Goal: Information Seeking & Learning: Understand process/instructions

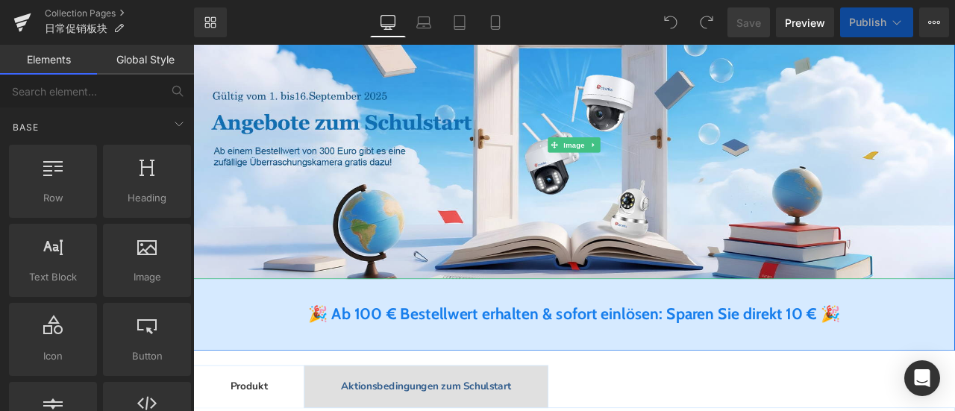
scroll to position [373, 0]
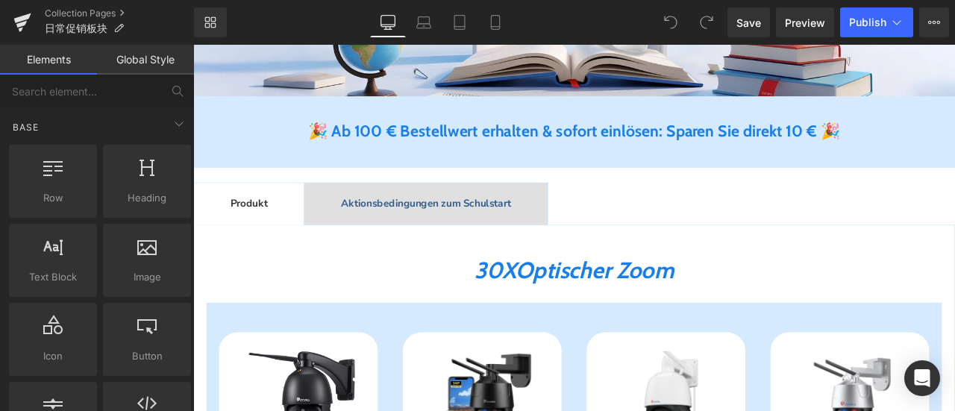
click at [510, 216] on span "Aktionsbedingungen zum Schulstart Text Block" at bounding box center [469, 233] width 288 height 49
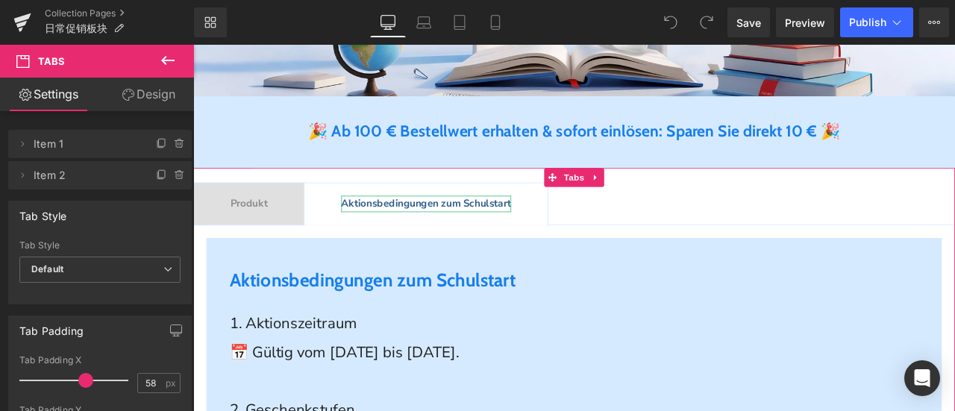
click at [509, 236] on span "Aktionsbedingungen zum Schulstart" at bounding box center [468, 232] width 201 height 16
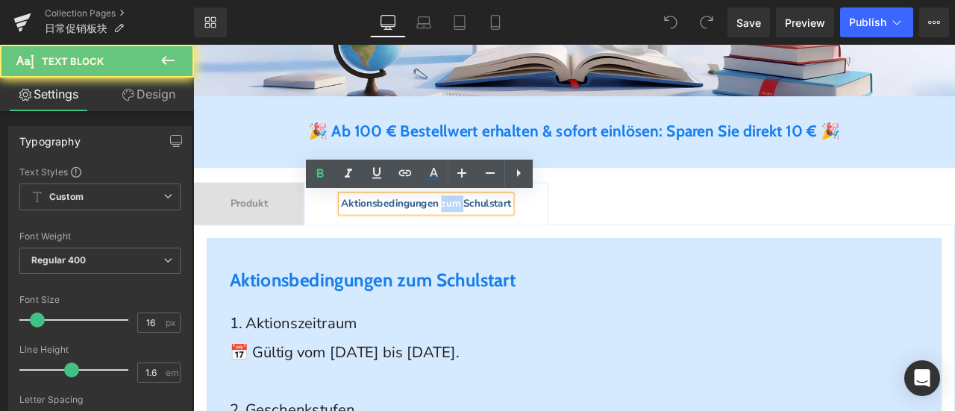
click at [509, 236] on span "Aktionsbedingungen zum Schulstart" at bounding box center [468, 232] width 201 height 16
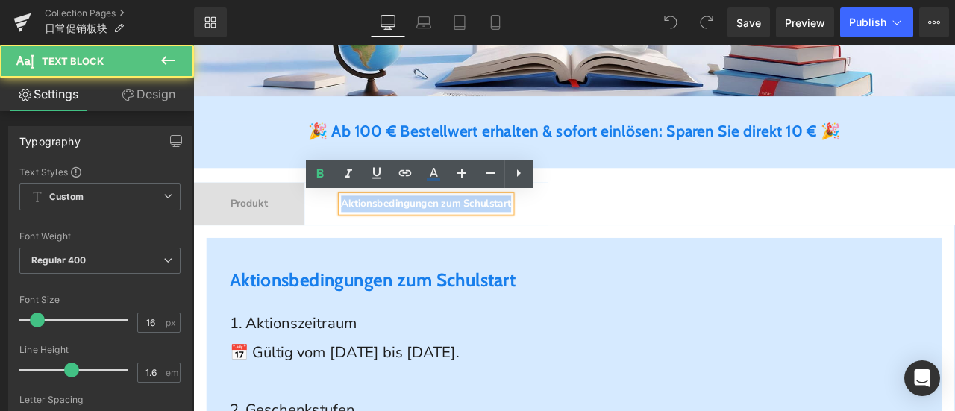
drag, startPoint x: 368, startPoint y: 231, endPoint x: 587, endPoint y: 233, distance: 219.3
click at [570, 233] on div "Aktionsbedingungen zum Schulstart" at bounding box center [468, 233] width 201 height 19
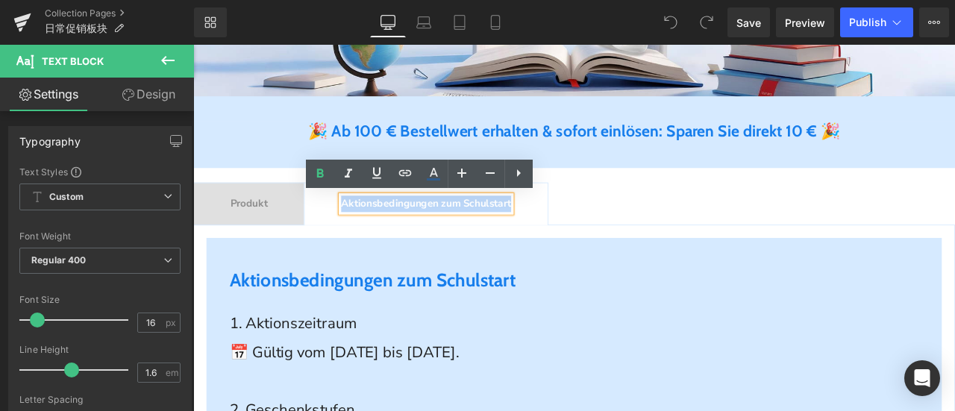
copy span "Aktionsbedingungen zum Schulstart"
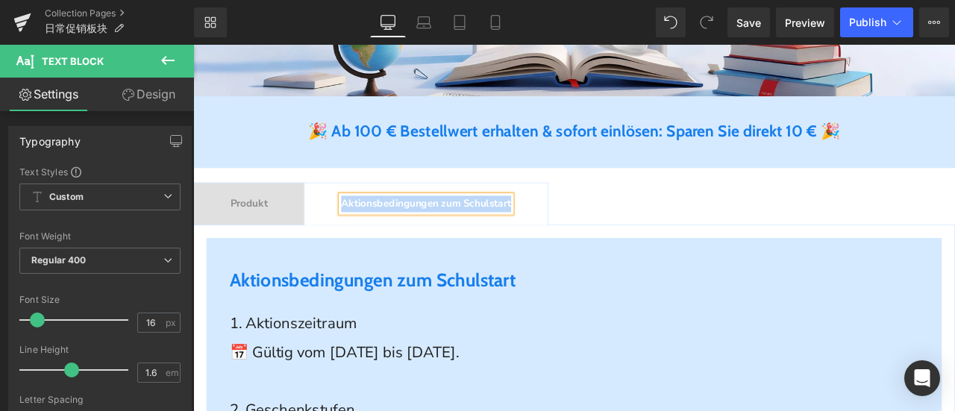
paste div
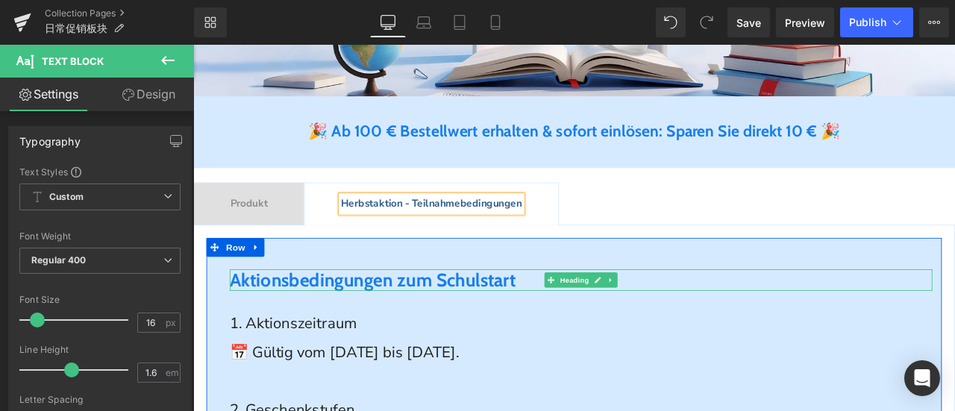
click at [465, 326] on span "Aktionsbedingungen zum Schulstart" at bounding box center [405, 323] width 339 height 26
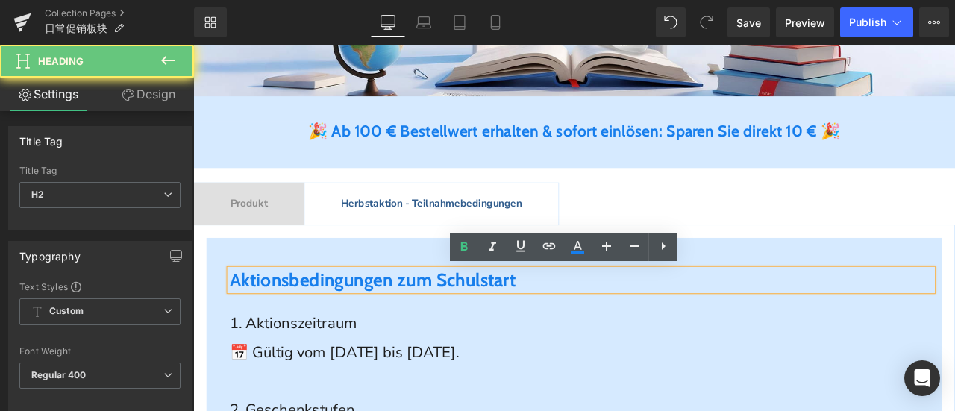
click at [465, 326] on span "Aktionsbedingungen zum Schulstart" at bounding box center [405, 323] width 339 height 26
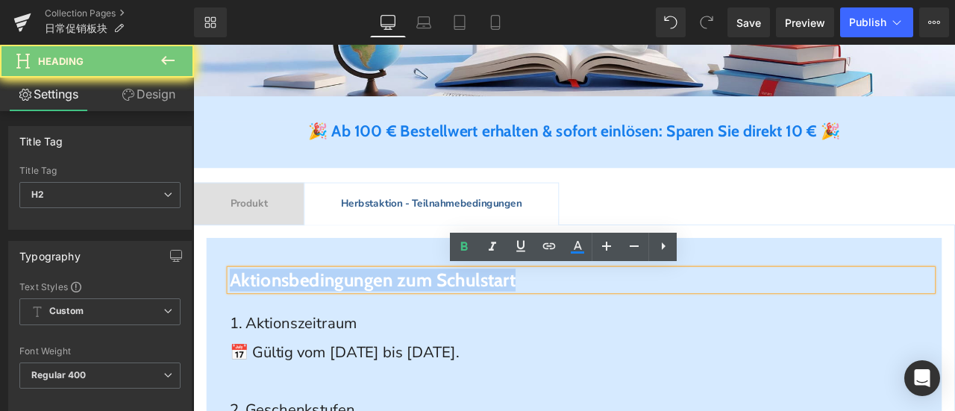
click at [465, 326] on span "Aktionsbedingungen zum Schulstart" at bounding box center [405, 323] width 339 height 26
paste div
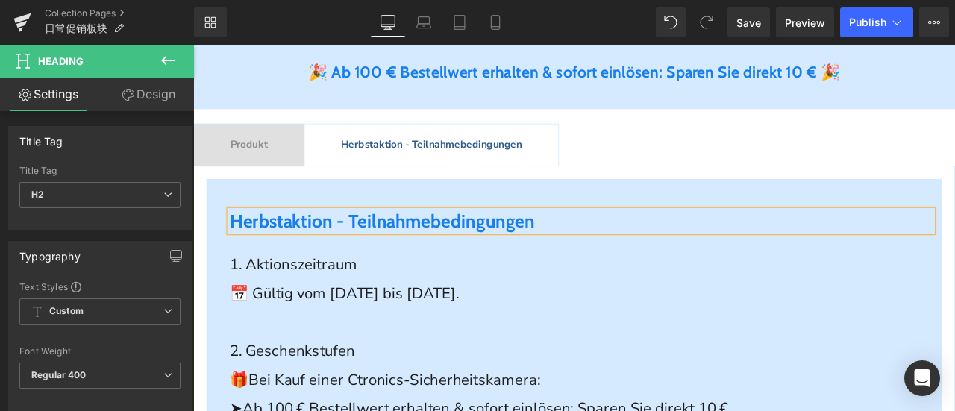
scroll to position [522, 0]
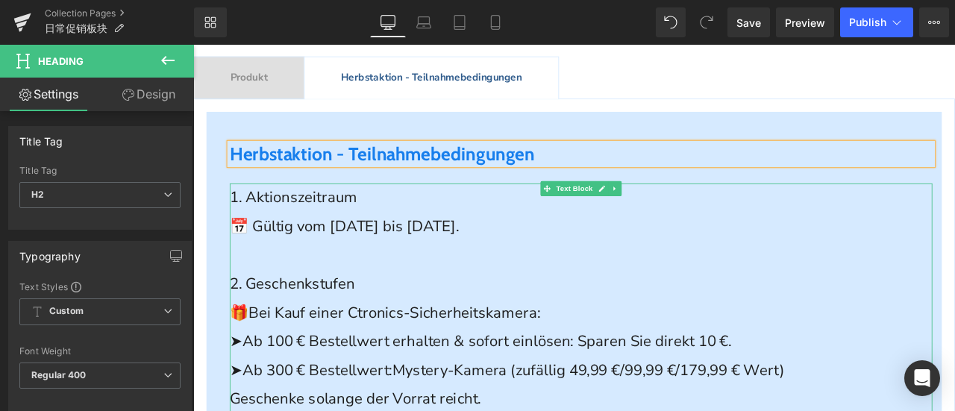
click at [304, 230] on span "1. Aktionszeitraum" at bounding box center [311, 226] width 151 height 24
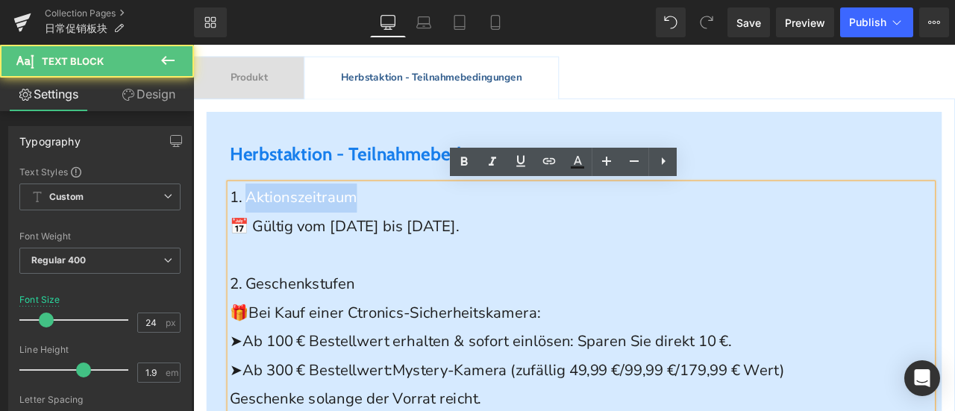
click at [304, 230] on span "1. Aktionszeitraum" at bounding box center [311, 226] width 151 height 24
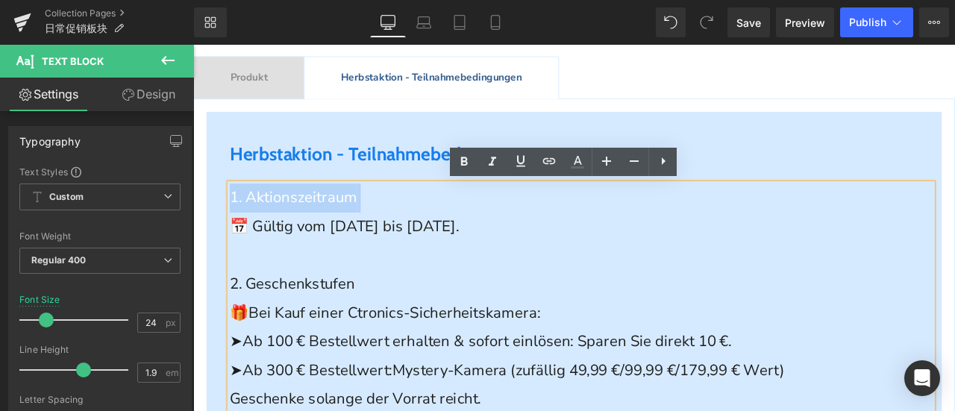
copy p "1. Aktionszeitraum"
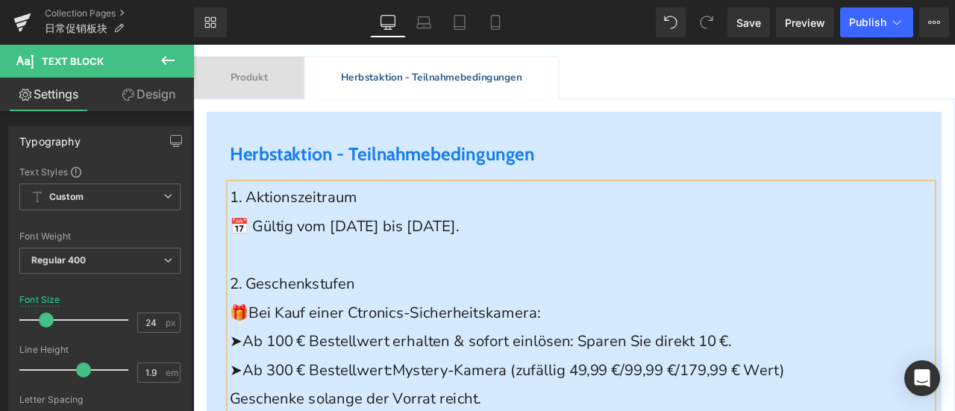
click at [391, 259] on span "📅 Gültig vom [DATE] bis [DATE]." at bounding box center [371, 260] width 271 height 24
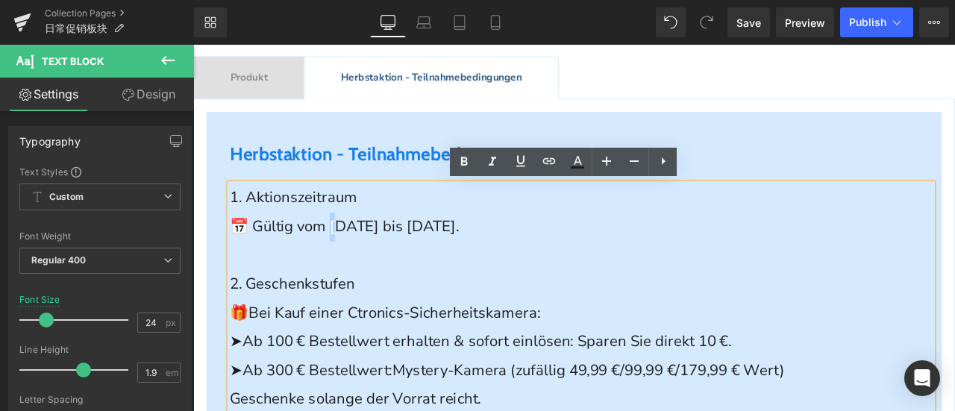
drag, startPoint x: 359, startPoint y: 265, endPoint x: 369, endPoint y: 265, distance: 9.7
click at [369, 265] on span "📅 Gültig vom [DATE] bis [DATE]." at bounding box center [371, 260] width 271 height 24
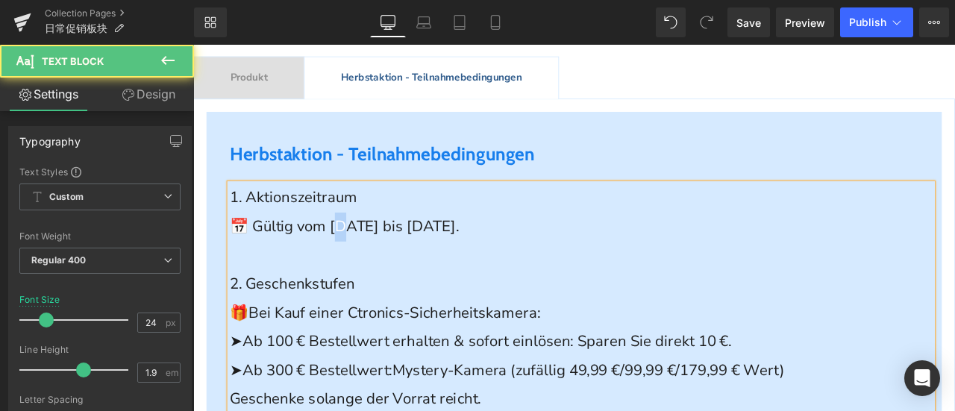
click at [376, 264] on span "📅 Gültig vom [DATE] bis [DATE]." at bounding box center [371, 260] width 271 height 24
drag, startPoint x: 424, startPoint y: 262, endPoint x: 438, endPoint y: 262, distance: 13.4
click at [438, 262] on span "📅 Gültig vom [DATE] bis [DATE]." at bounding box center [371, 260] width 271 height 24
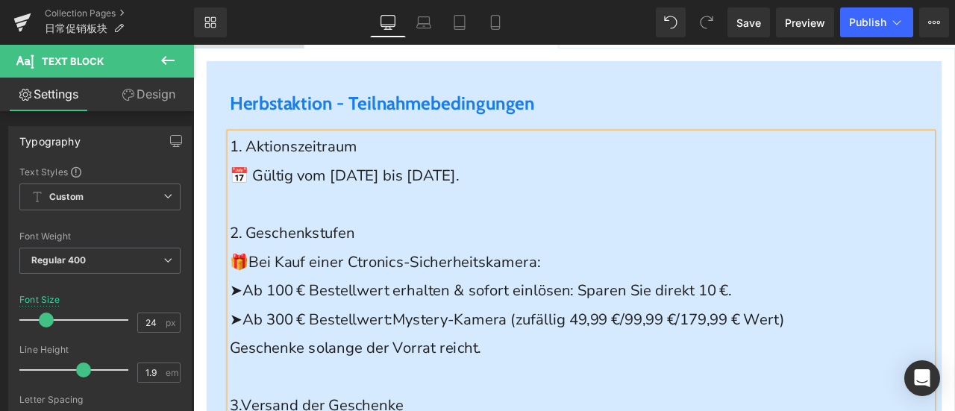
scroll to position [597, 0]
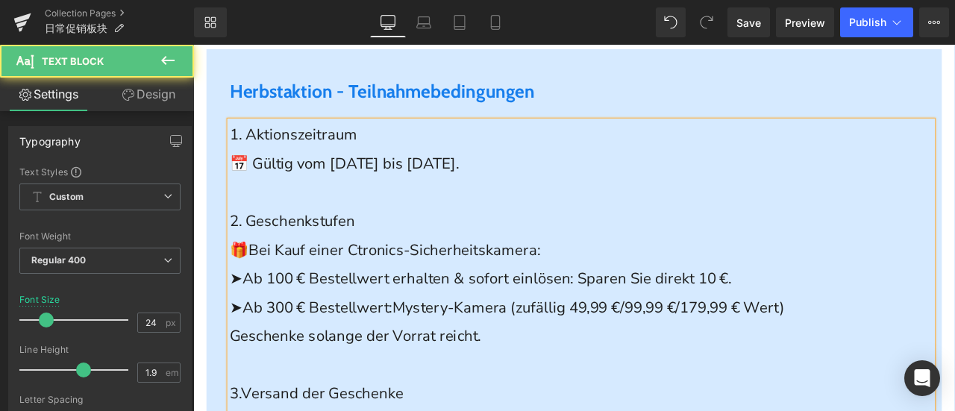
click at [702, 338] on p "➤Ab 100 € Bestellwert erhalten & sofort einlösen: Sparen Sie direkt 10 €." at bounding box center [652, 322] width 832 height 34
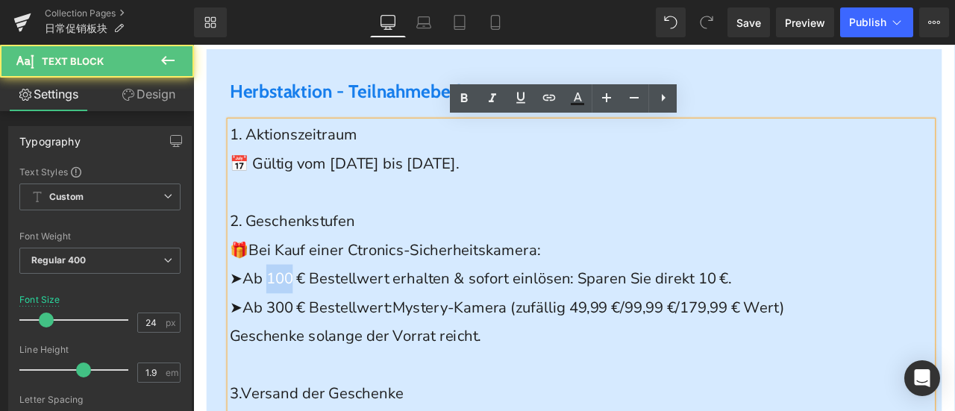
drag, startPoint x: 305, startPoint y: 327, endPoint x: 281, endPoint y: 327, distance: 23.9
click at [281, 327] on span "➤Ab 100 € Bestellwert erhalten & sofort einlösen: Sparen Sie direkt 10 €." at bounding box center [533, 321] width 594 height 24
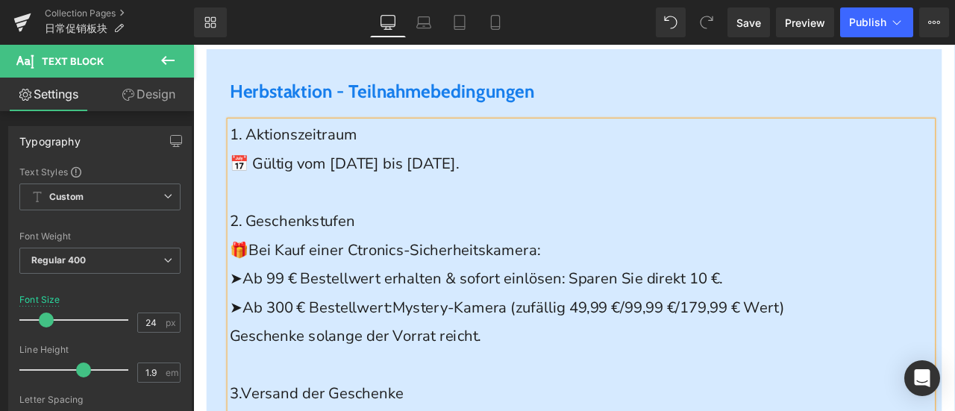
click at [429, 359] on span "➤Ab 300 € Bestellwert:" at bounding box center [332, 356] width 192 height 24
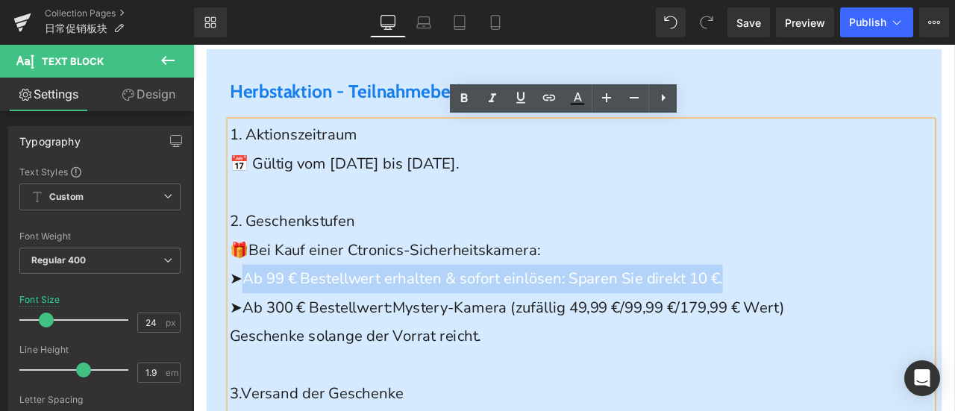
drag, startPoint x: 248, startPoint y: 324, endPoint x: 855, endPoint y: 318, distance: 607.0
click at [855, 318] on p "➤Ab 99 € Bestellwert erhalten & sofort einlösen: Sparen Sie direkt 10 €." at bounding box center [652, 322] width 832 height 34
copy span "Ab 99 € Bestellwert erhalten & sofort einlösen: Sparen Sie direkt 10 €."
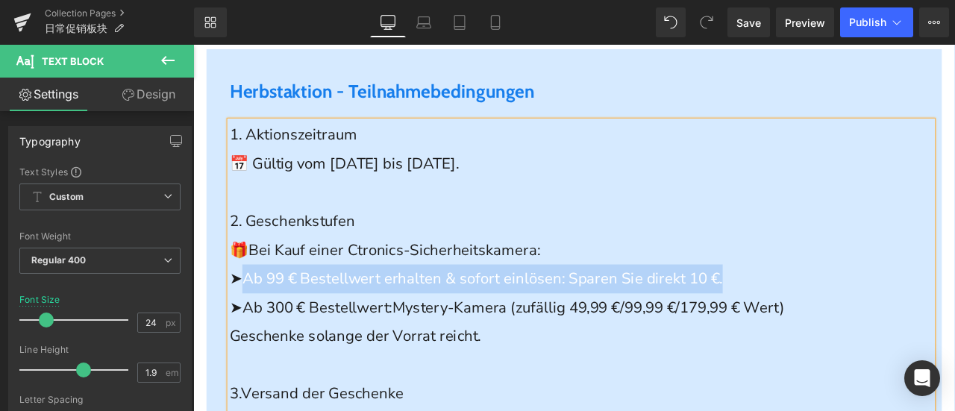
click at [264, 327] on span "➤Ab 99 € Bestellwert erhalten & sofort einlösen: Sparen Sie direkt 10 €." at bounding box center [528, 321] width 584 height 24
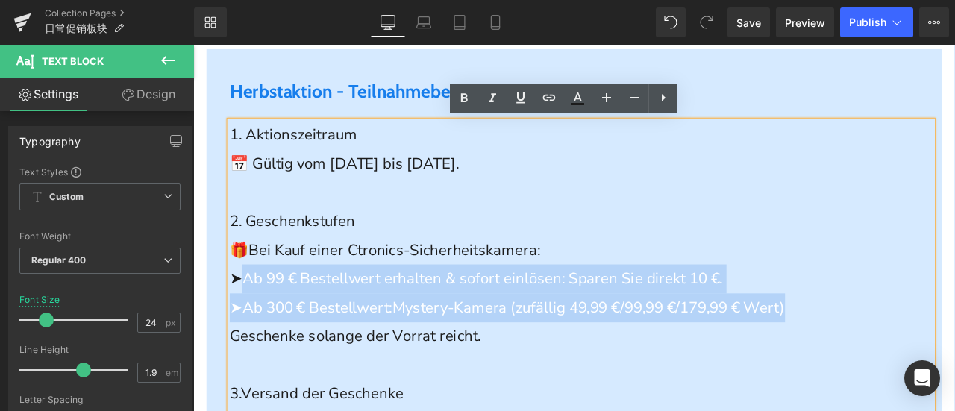
drag, startPoint x: 249, startPoint y: 317, endPoint x: 959, endPoint y: 354, distance: 710.9
click at [954, 354] on div "1. Aktionszeitraum 📅 Gültig vom [DATE] bis [DATE]. 2. Geschenkstufen 🎁 Bei Kauf…" at bounding box center [652, 356] width 832 height 442
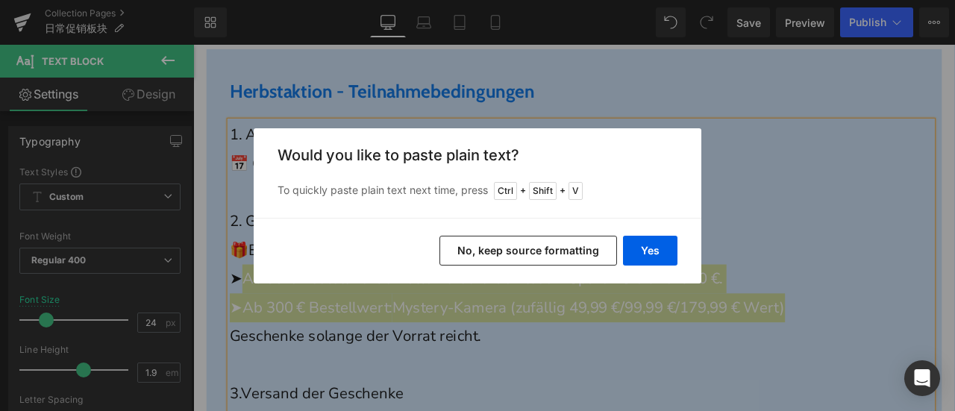
click at [559, 304] on div "Back to Library Insert Would you like to paste plain text? To quickly paste pla…" at bounding box center [477, 205] width 955 height 411
click at [549, 245] on button "No, keep source formatting" at bounding box center [527, 251] width 177 height 30
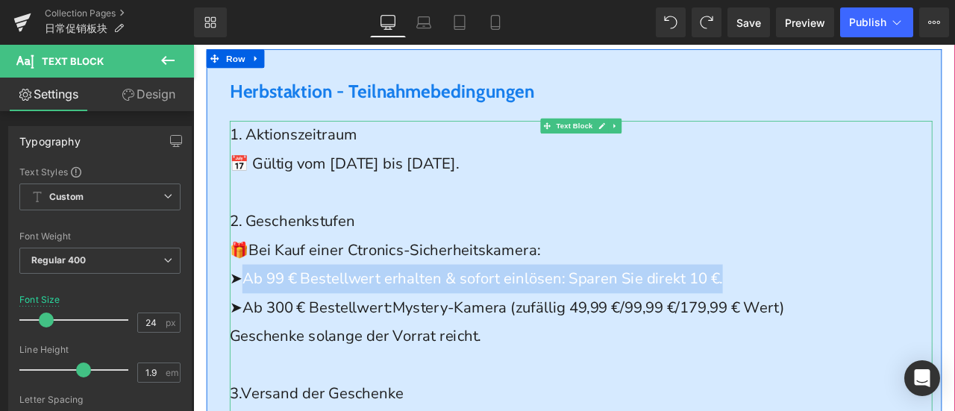
drag, startPoint x: 850, startPoint y: 322, endPoint x: 251, endPoint y: 329, distance: 599.6
click at [251, 329] on p "➤Ab 99 € Bestellwert erhalten & sofort einlösen: Sparen Sie direkt 10 €." at bounding box center [652, 322] width 832 height 34
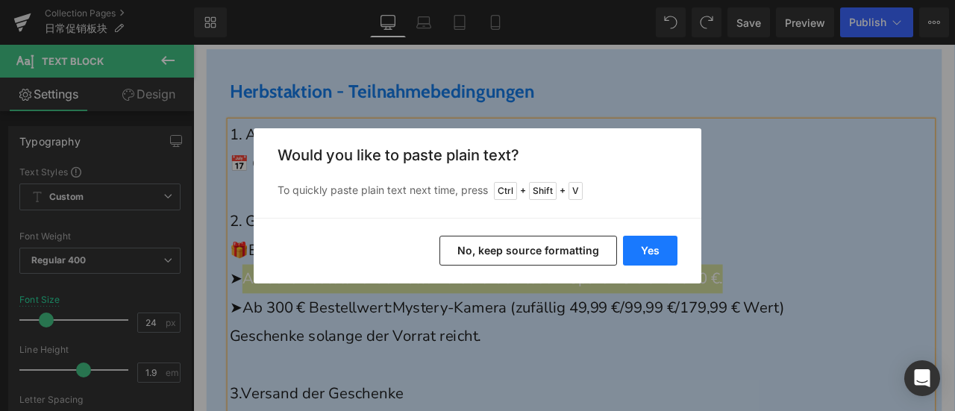
click at [665, 250] on button "Yes" at bounding box center [650, 251] width 54 height 30
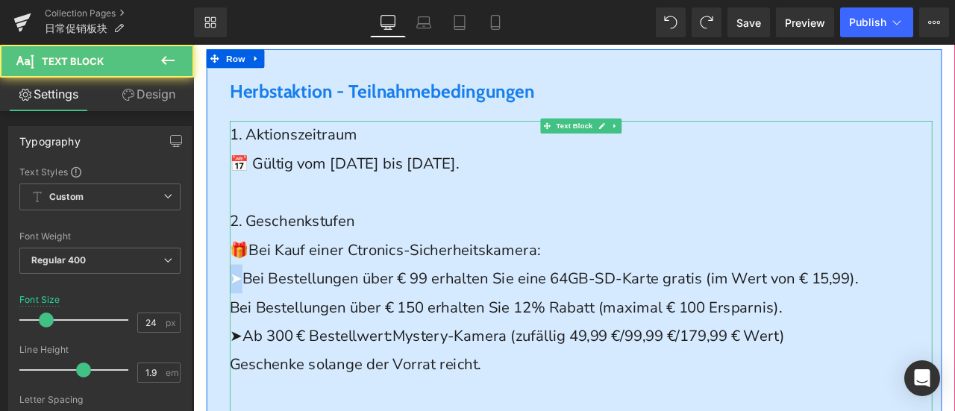
drag, startPoint x: 245, startPoint y: 325, endPoint x: 233, endPoint y: 323, distance: 11.4
click at [236, 323] on div "1. Aktionszeitraum 📅 Gültig vom [DATE] bis [DATE]. 2. Geschenkstufen 🎁 Bei Kauf…" at bounding box center [652, 373] width 832 height 476
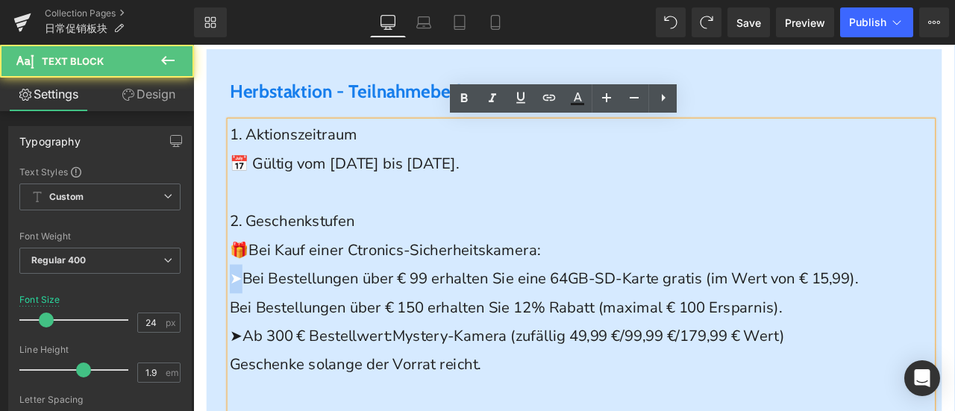
copy span "➤"
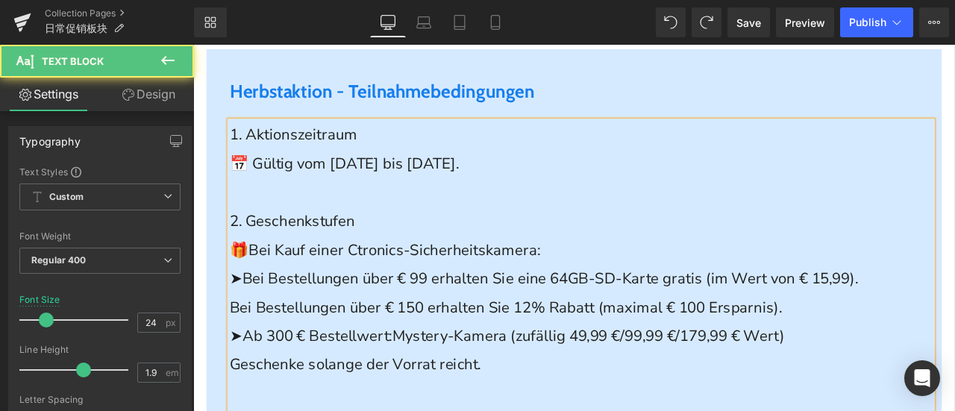
drag, startPoint x: 280, startPoint y: 344, endPoint x: 271, endPoint y: 351, distance: 11.6
click at [281, 345] on span "Bei Bestellungen über € 150 erhalten Sie 12% Rabatt (maximal € 100 Ersparnis)." at bounding box center [563, 356] width 654 height 24
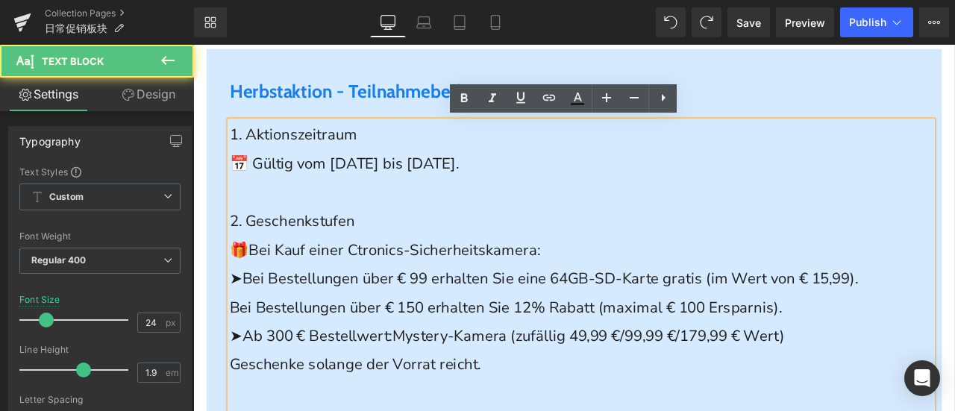
click at [236, 354] on span "Bei Bestellungen über € 150 erhalten Sie 12% Rabatt (maximal € 100 Ersparnis)." at bounding box center [563, 356] width 654 height 24
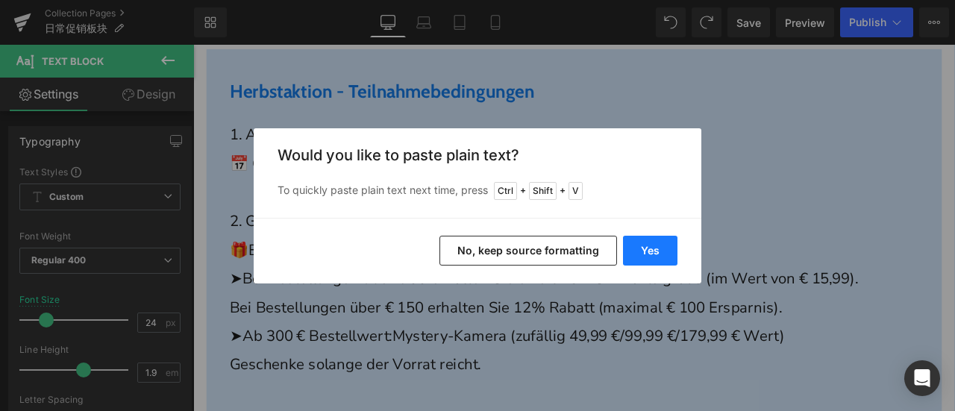
click at [645, 255] on button "Yes" at bounding box center [650, 251] width 54 height 30
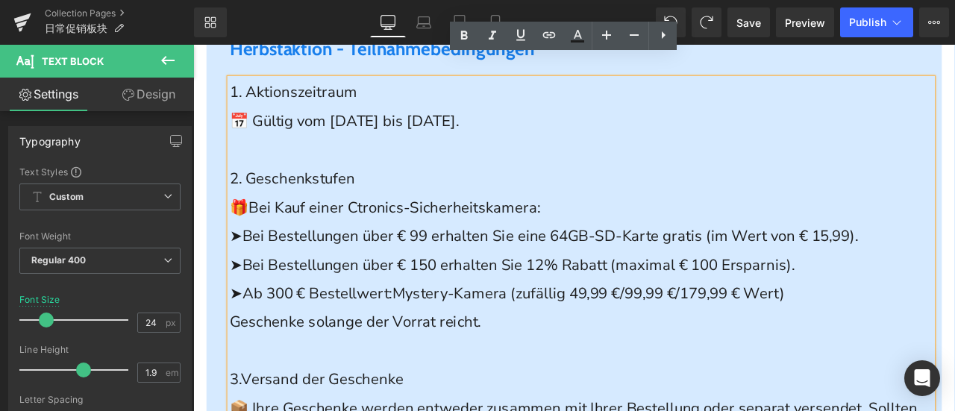
scroll to position [671, 0]
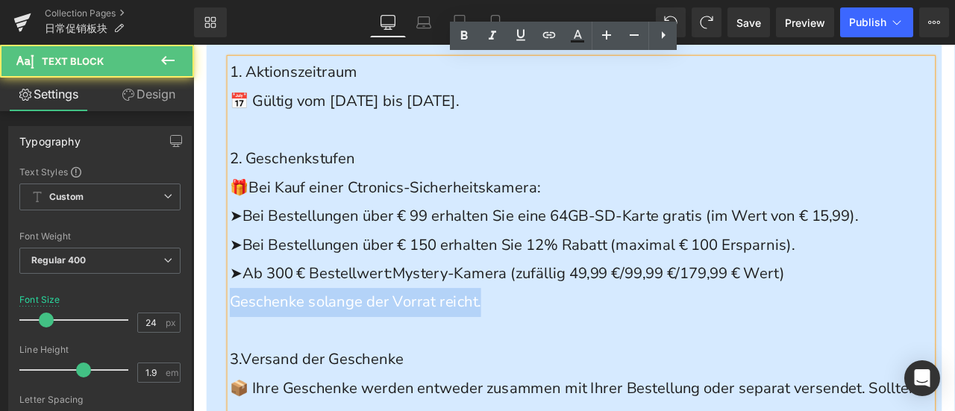
drag, startPoint x: 597, startPoint y: 354, endPoint x: 210, endPoint y: 349, distance: 386.3
click at [210, 349] on div "Herbstaktion - Teilnahmebedingungen Heading 1. Aktionszeitraum 📅 Gültig vom [DA…" at bounding box center [644, 337] width 871 height 679
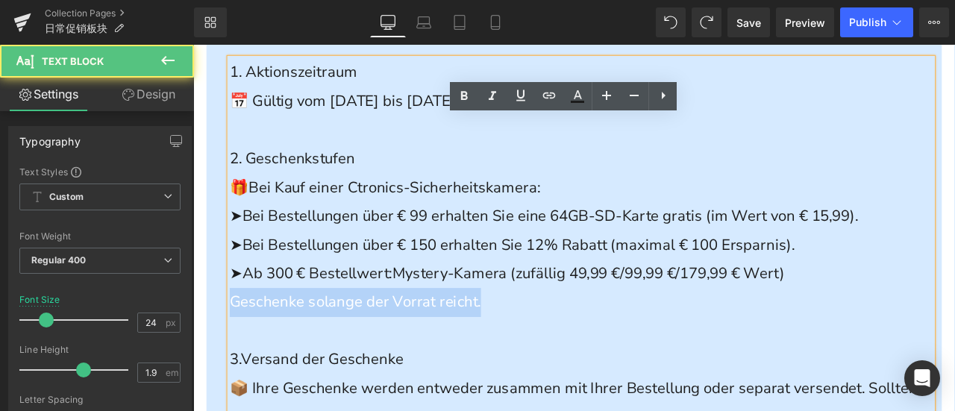
copy span "Geschenke solange der Vorrat reicht."
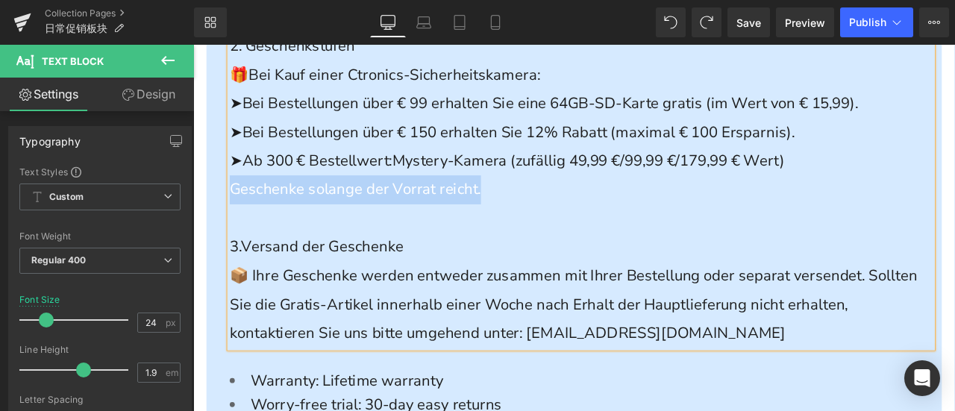
scroll to position [820, 0]
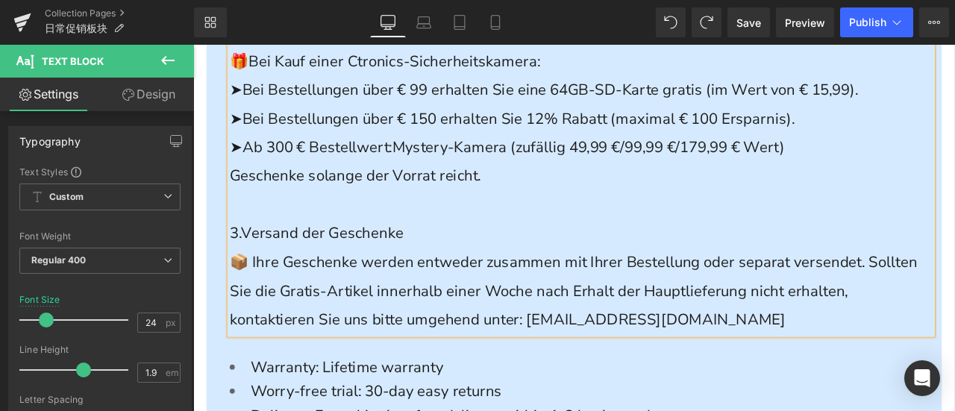
click at [468, 304] on span "📦 Ihre Geschenke werden entweder zusammen mit Ihrer Bestellung oder separat ver…" at bounding box center [643, 336] width 814 height 92
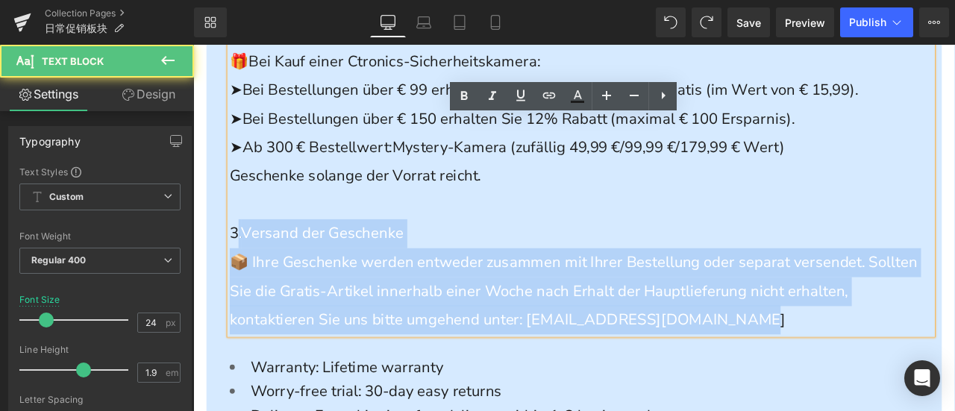
drag, startPoint x: 235, startPoint y: 268, endPoint x: 969, endPoint y: 374, distance: 742.1
click at [954, 374] on div "1. Aktionszeitraum 📅 Gültig vom [DATE] bis [DATE]. 2. Geschenkstufen 🎁 Bei Kauf…" at bounding box center [652, 149] width 832 height 476
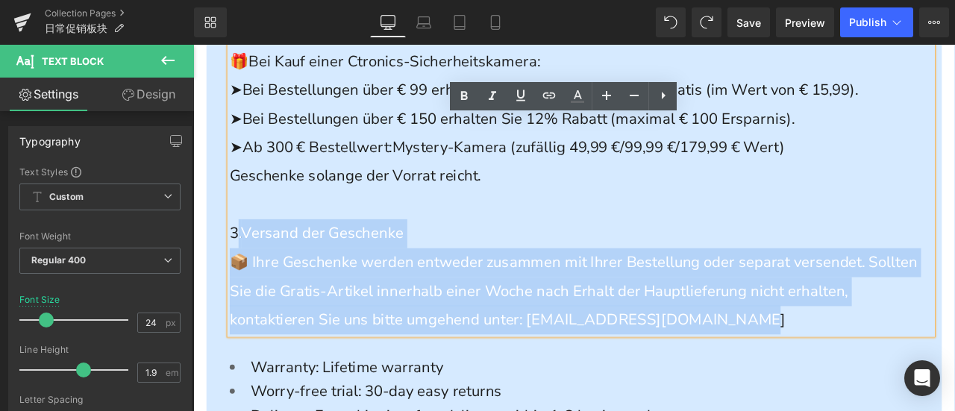
copy div ". Versand der Geschenke 📦 Ihre Geschenke werden entweder zusammen mit Ihrer Bes…"
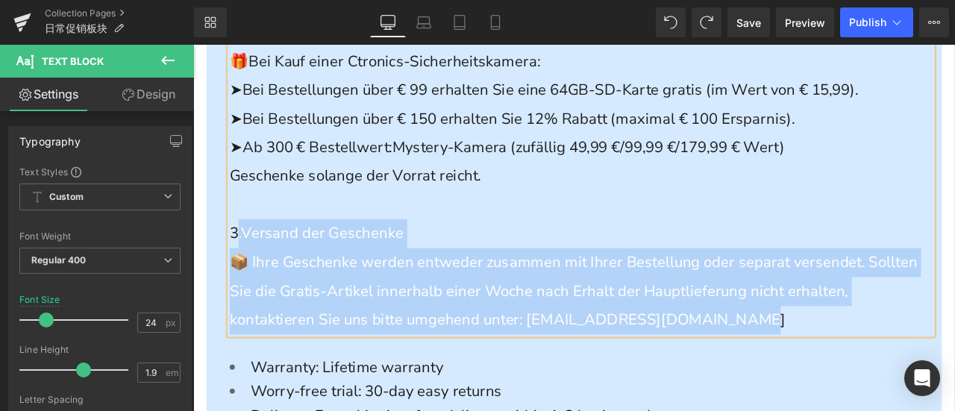
click at [573, 257] on p "3. Versand der Geschenke" at bounding box center [652, 268] width 832 height 34
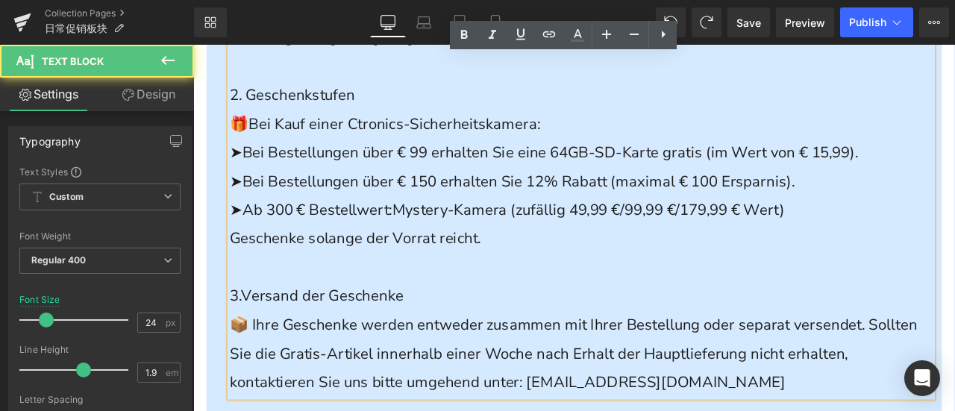
scroll to position [671, 0]
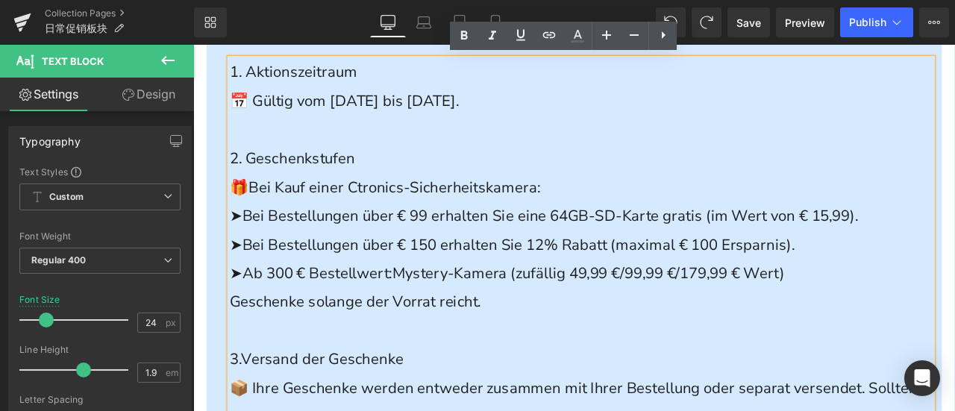
click at [435, 318] on span "Mystery-Kamera (zufällig 49,99 €/99,99 €/179,99 € Wert)" at bounding box center [661, 316] width 465 height 24
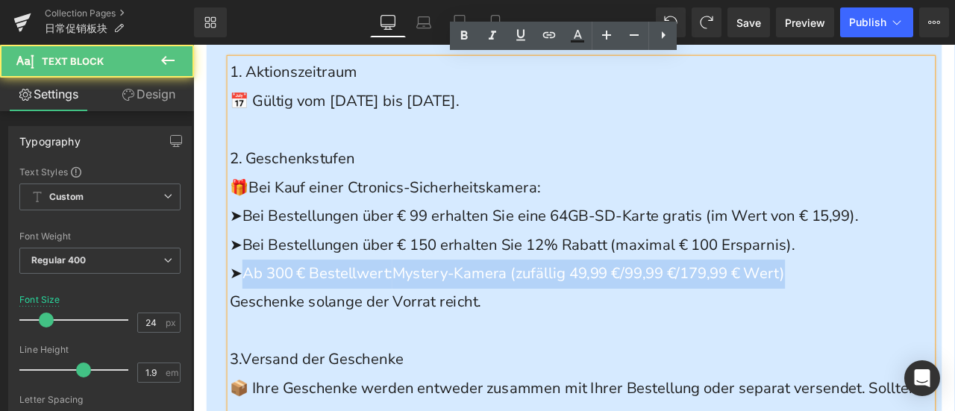
drag, startPoint x: 251, startPoint y: 313, endPoint x: 926, endPoint y: 316, distance: 675.6
click at [926, 316] on p "➤Ab 300 € Bestellwert: Mystery-Kamera (zufällig 49,99 €/99,99 €/179,99 € Wert)" at bounding box center [652, 316] width 832 height 34
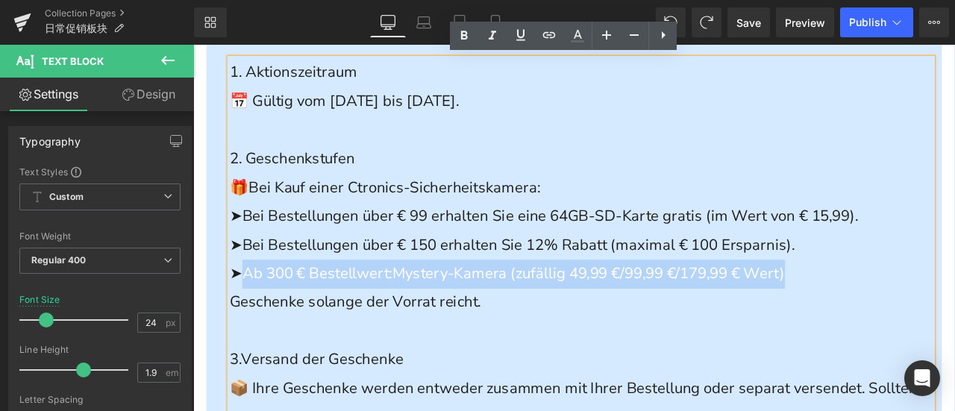
copy p "Ab 300 € Bestellwert: Mystery-Kamera (zufällig 49,99 €/99,99 €/179,99 € Wert)"
